Goal: Task Accomplishment & Management: Manage account settings

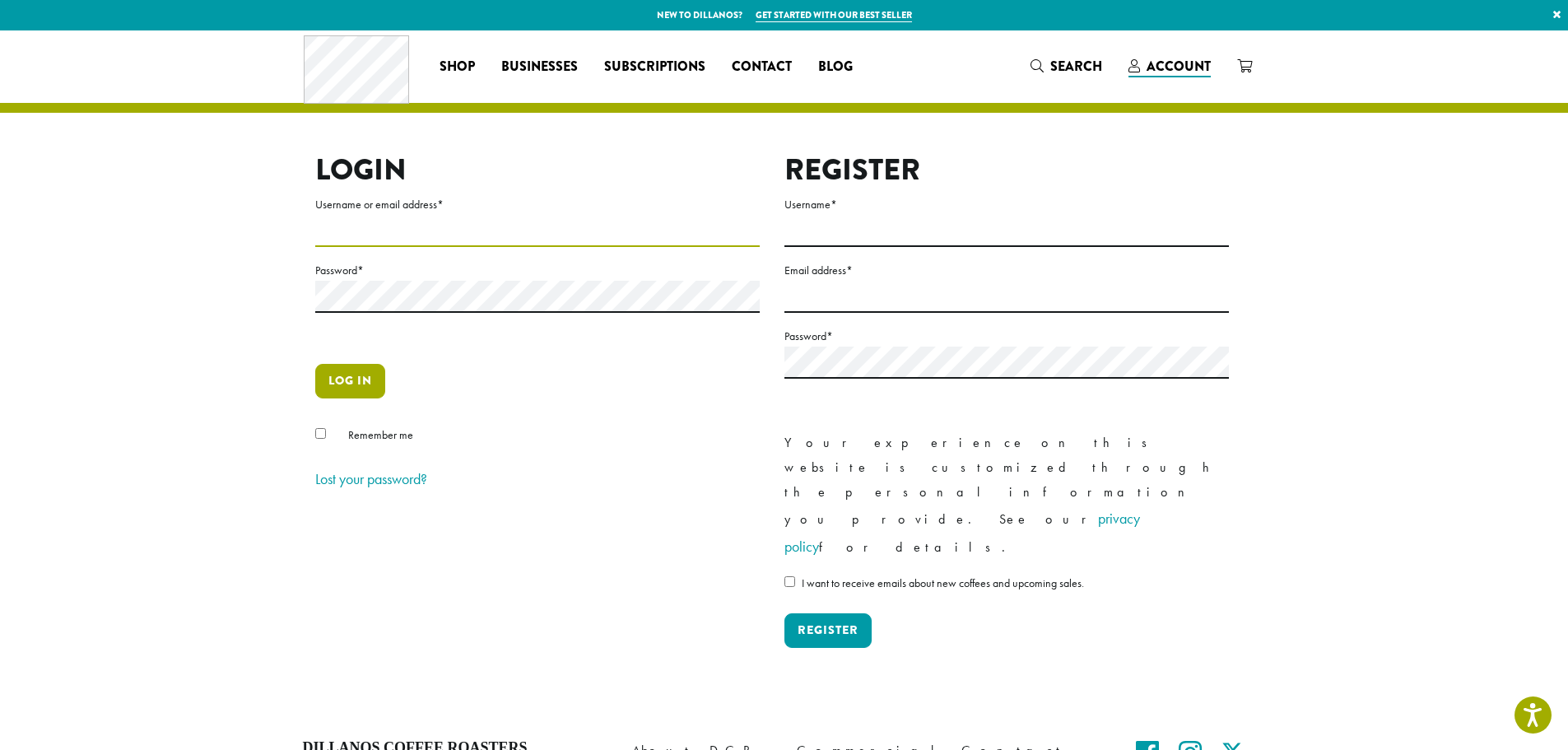
type input "**********"
click at [363, 366] on button "Log in" at bounding box center [350, 381] width 70 height 35
click at [337, 379] on button "Log in" at bounding box center [350, 381] width 70 height 35
